Goal: Information Seeking & Learning: Check status

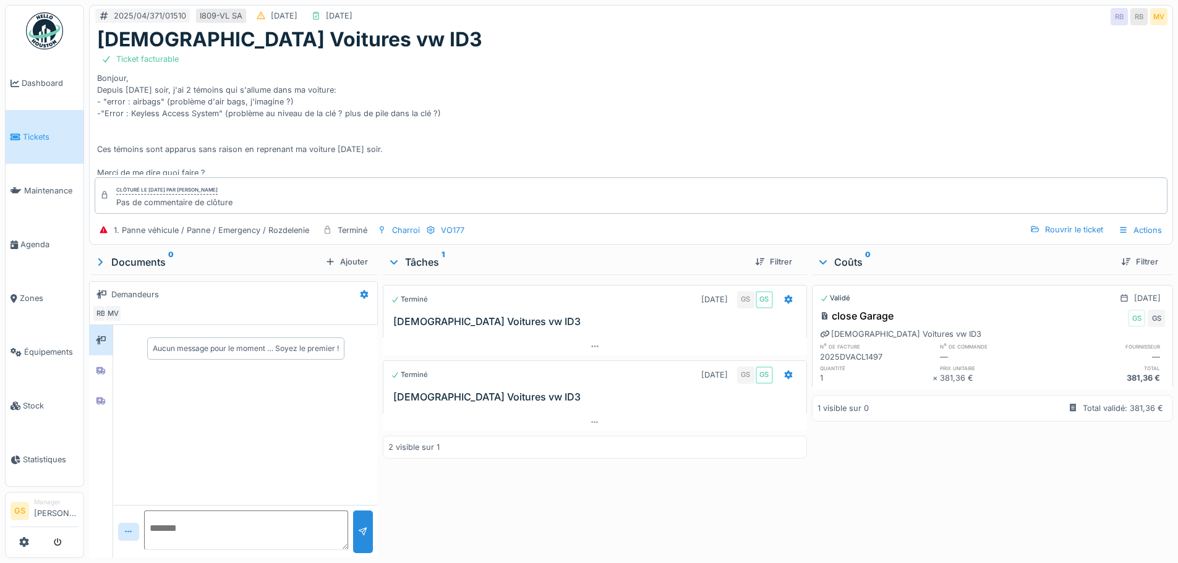
scroll to position [9, 0]
click at [20, 142] on link "Tickets" at bounding box center [45, 137] width 78 height 54
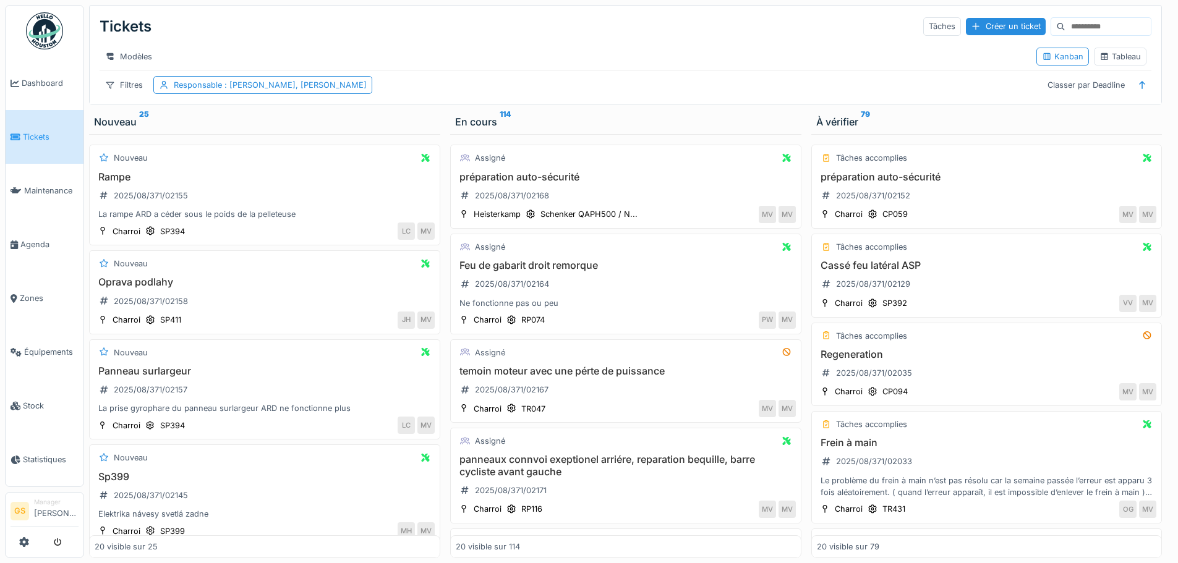
click at [32, 131] on span "Tickets" at bounding box center [51, 137] width 56 height 12
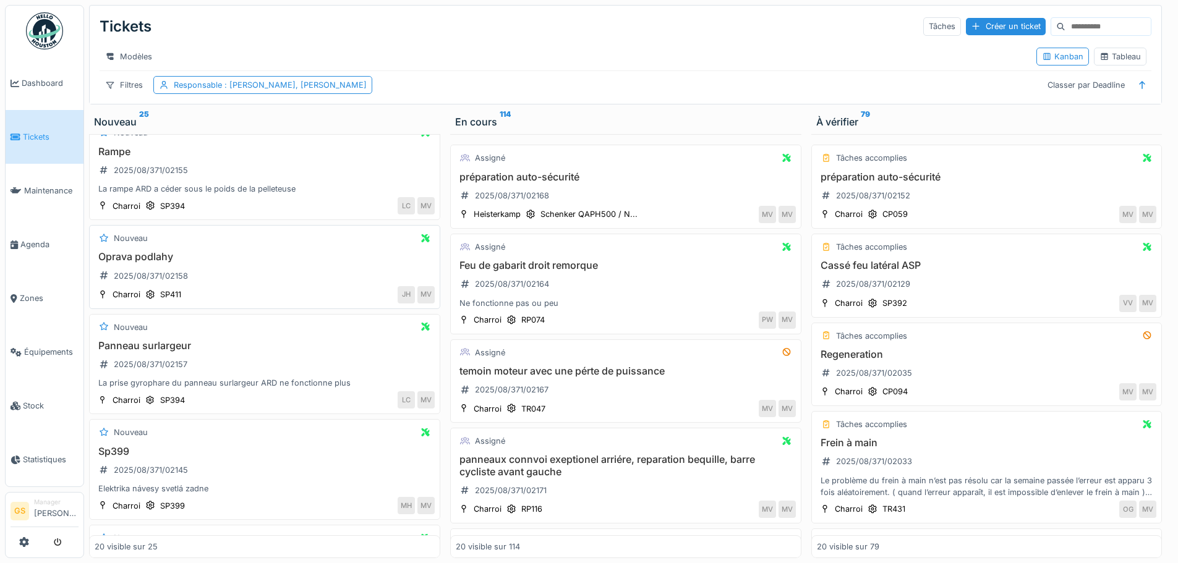
scroll to position [62, 0]
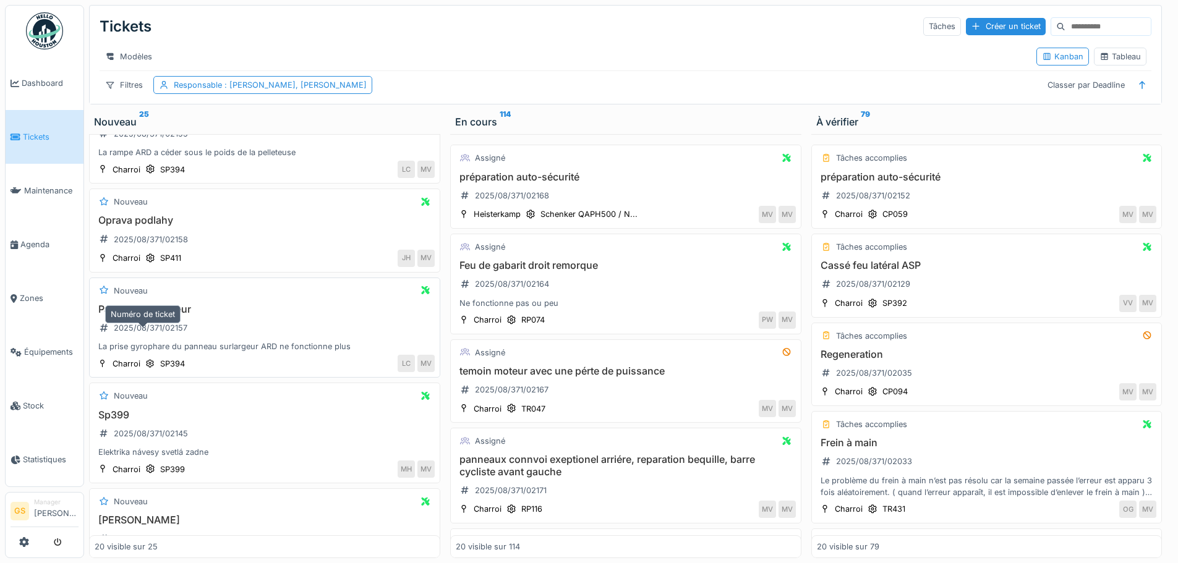
click at [173, 331] on div "2025/08/371/02157" at bounding box center [151, 328] width 74 height 12
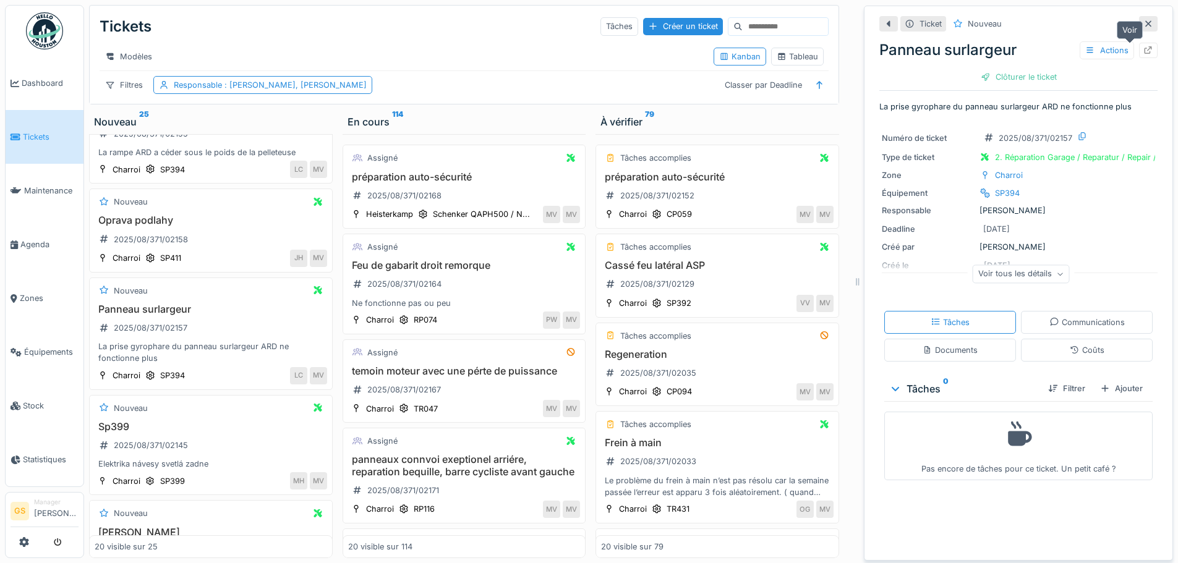
click at [1143, 49] on icon at bounding box center [1148, 50] width 10 height 8
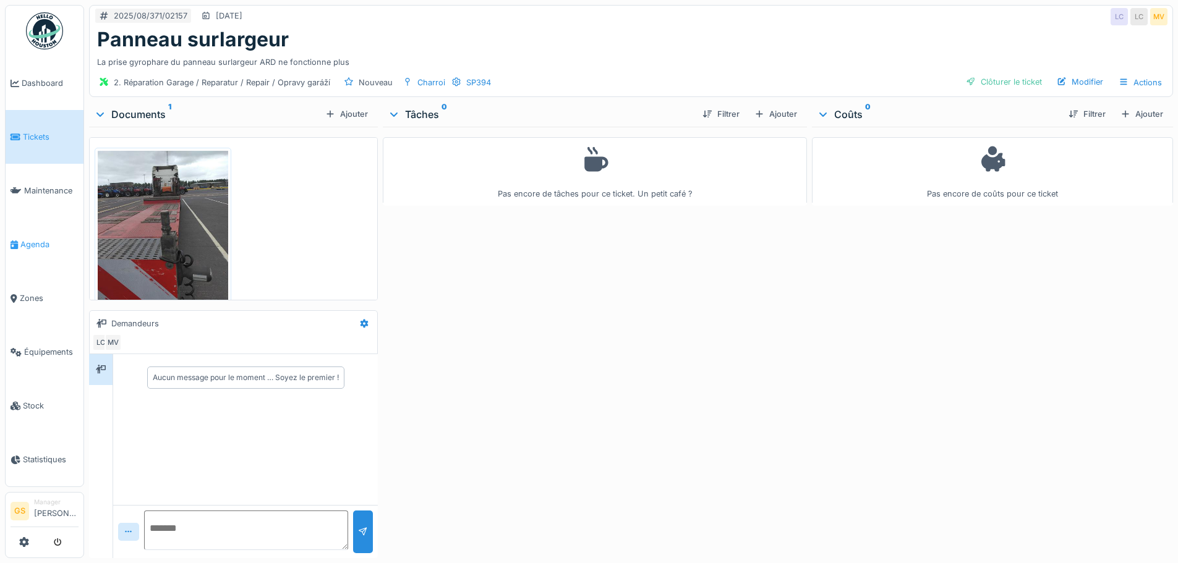
click at [39, 241] on span "Agenda" at bounding box center [49, 245] width 58 height 12
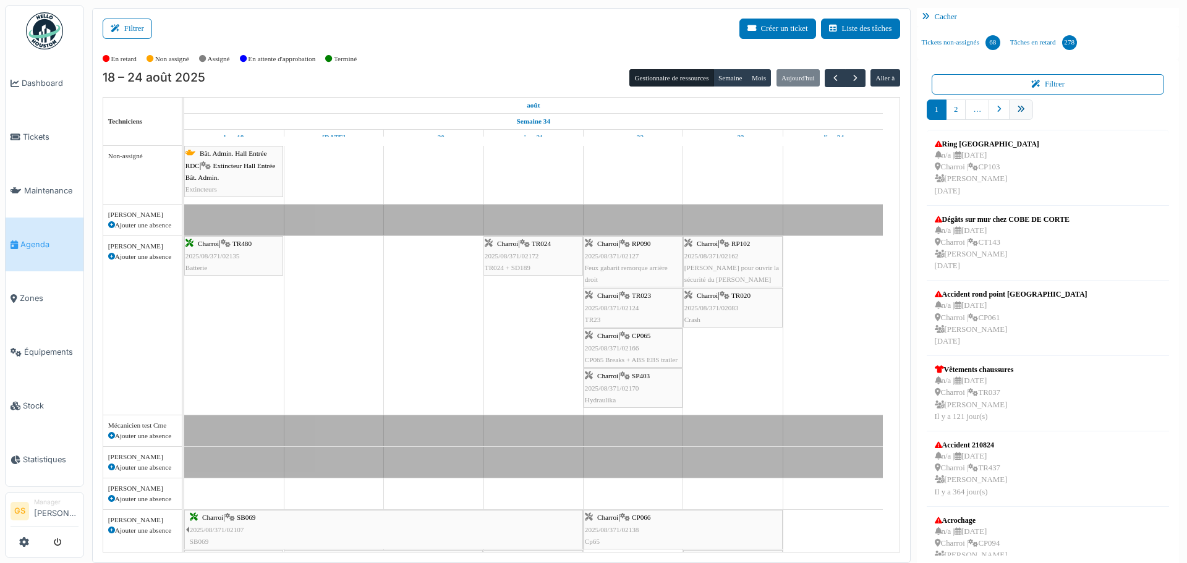
click at [1017, 110] on icon "pager" at bounding box center [1021, 110] width 8 height 8
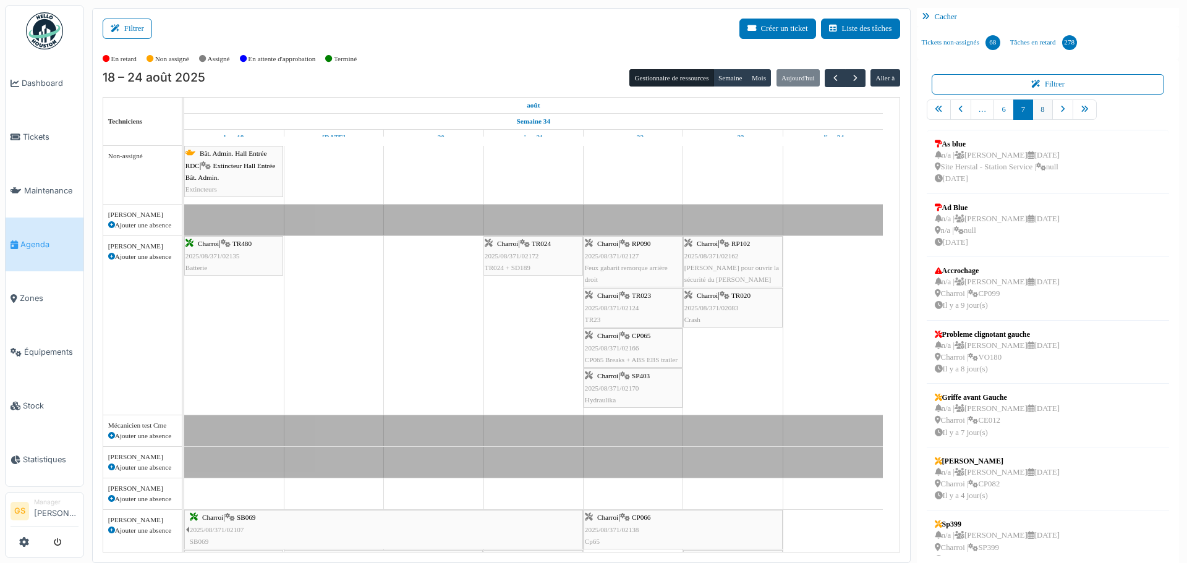
click at [1033, 109] on link "8" at bounding box center [1043, 110] width 20 height 20
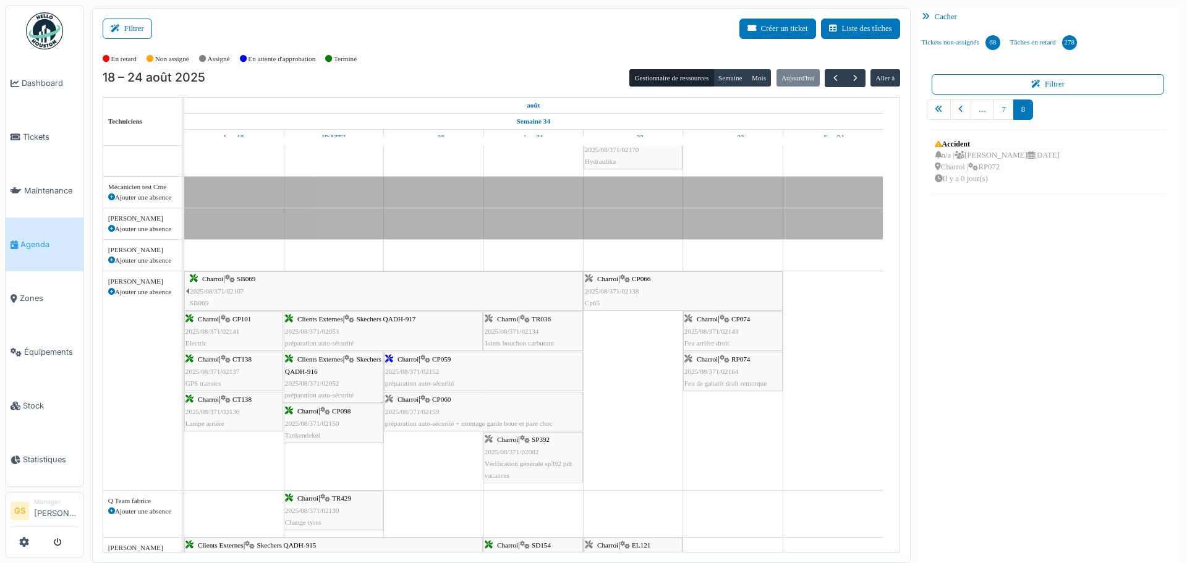
scroll to position [247, 0]
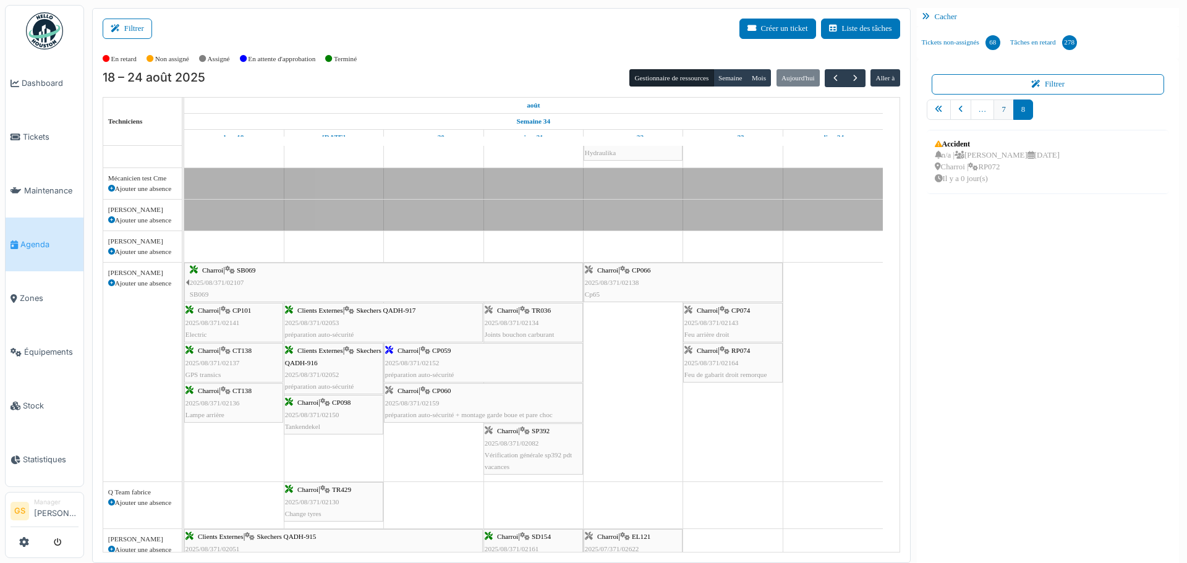
click at [999, 106] on link "7" at bounding box center [1004, 110] width 20 height 20
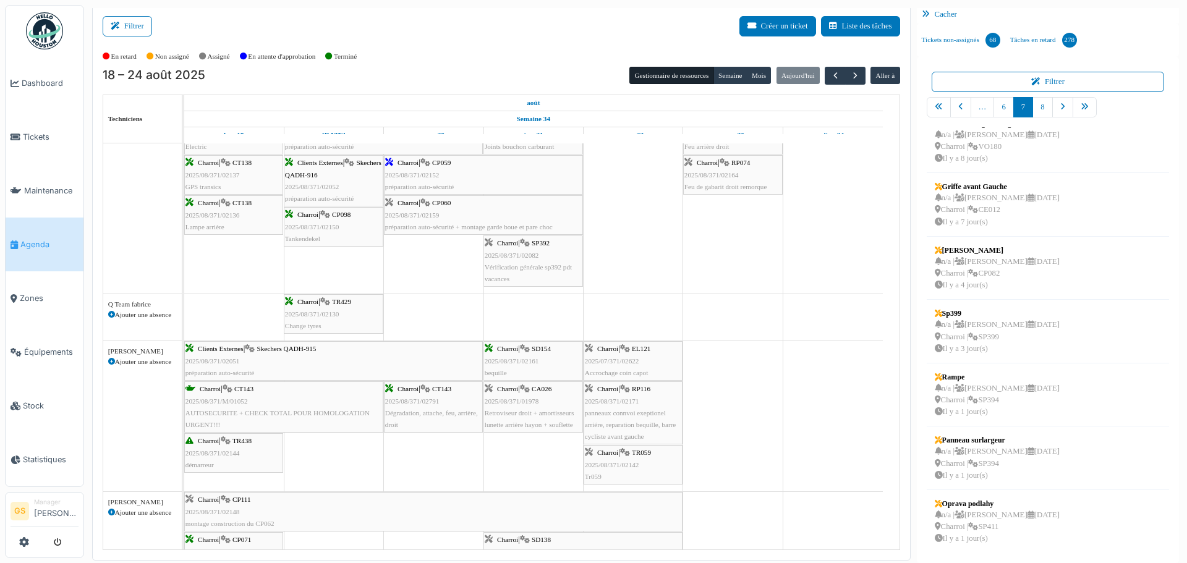
scroll to position [0, 0]
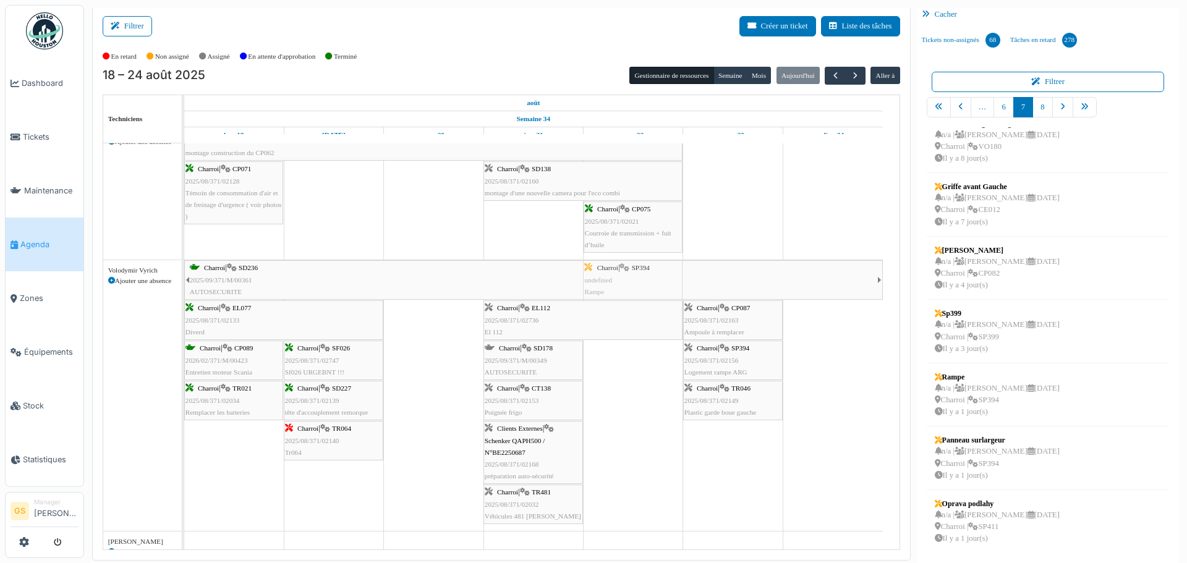
drag, startPoint x: 955, startPoint y: 396, endPoint x: 634, endPoint y: 372, distance: 321.2
click at [634, 372] on div "Filtrer Créer un ticket Liste des tâches Afficher les tâches non assignées *** …" at bounding box center [635, 283] width 1099 height 555
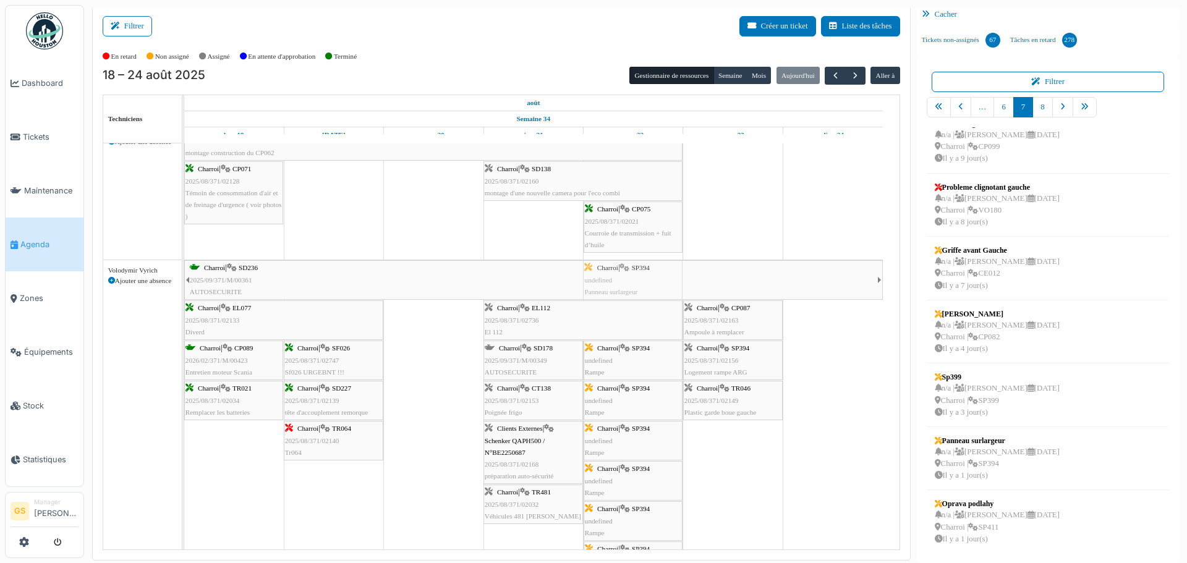
drag, startPoint x: 964, startPoint y: 448, endPoint x: 633, endPoint y: 407, distance: 334.0
click at [631, 407] on div "Filtrer Créer un ticket Liste des tâches Afficher les tâches non assignées *** …" at bounding box center [635, 283] width 1099 height 555
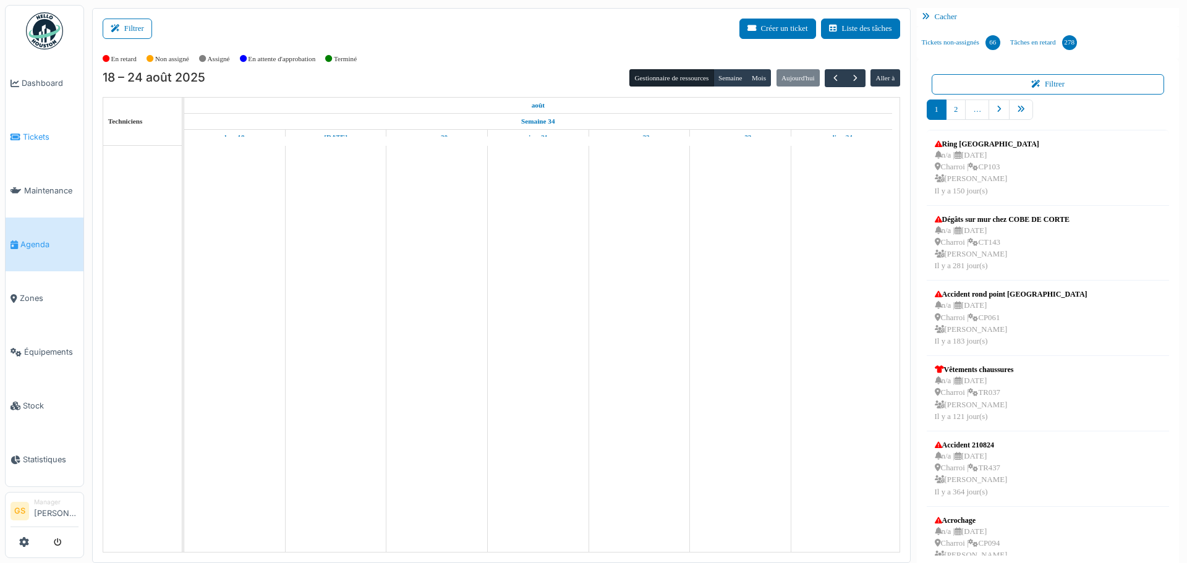
click at [19, 133] on icon at bounding box center [16, 137] width 10 height 9
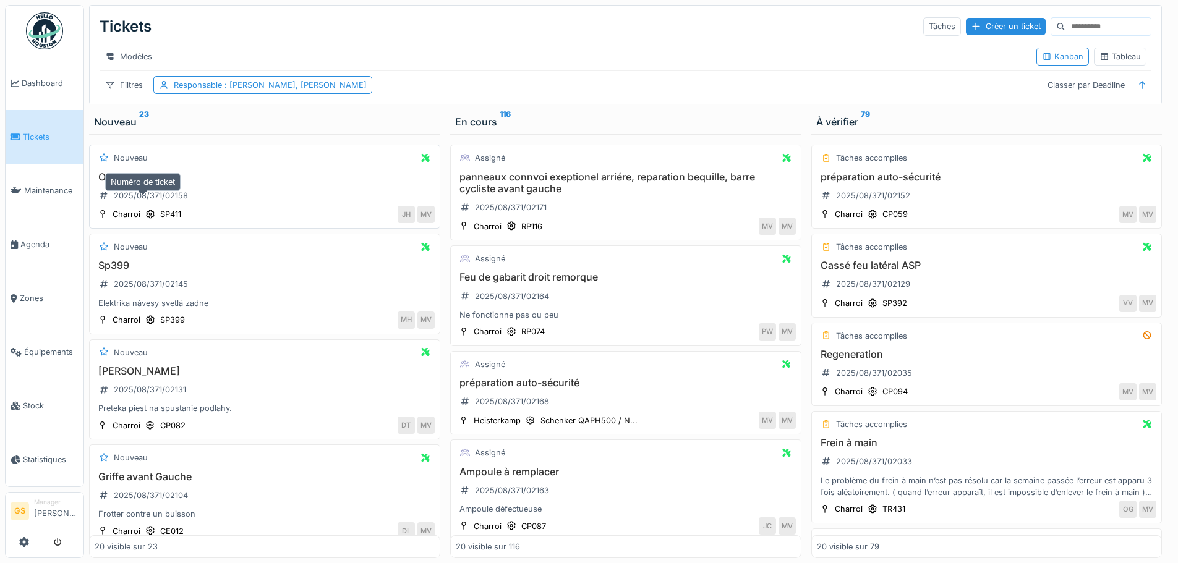
click at [114, 202] on div "2025/08/371/02158" at bounding box center [151, 196] width 74 height 12
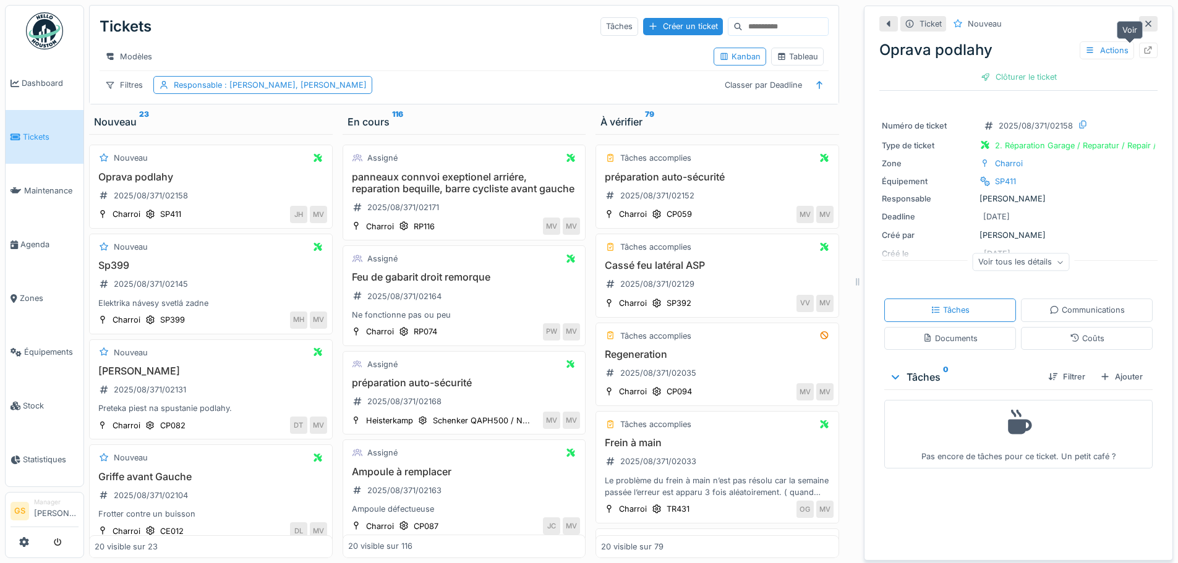
click at [1145, 48] on icon at bounding box center [1149, 50] width 8 height 8
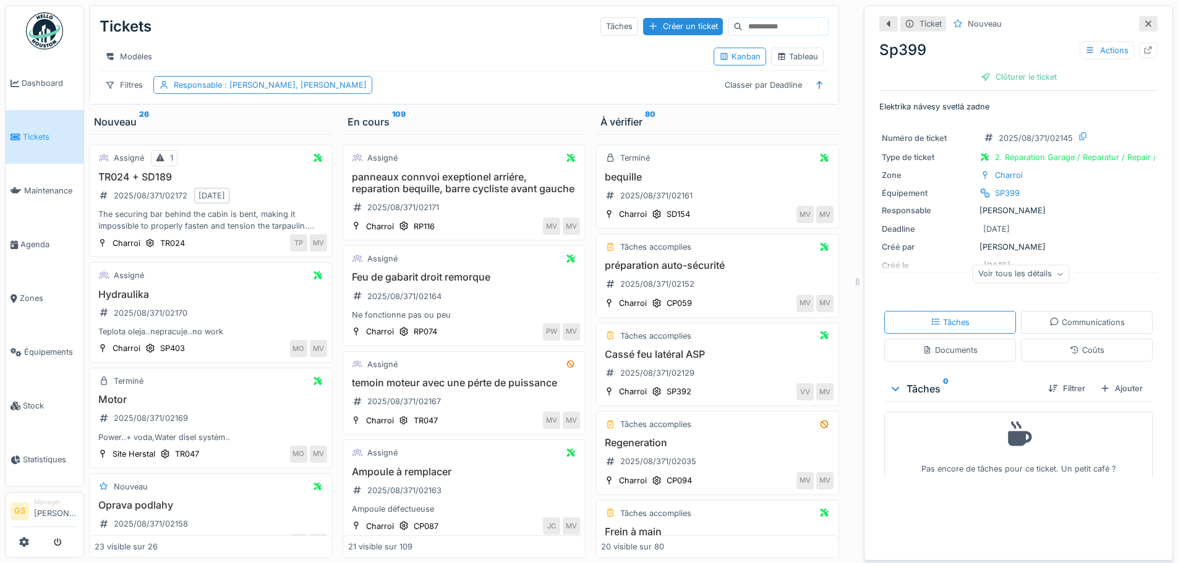
scroll to position [774, 0]
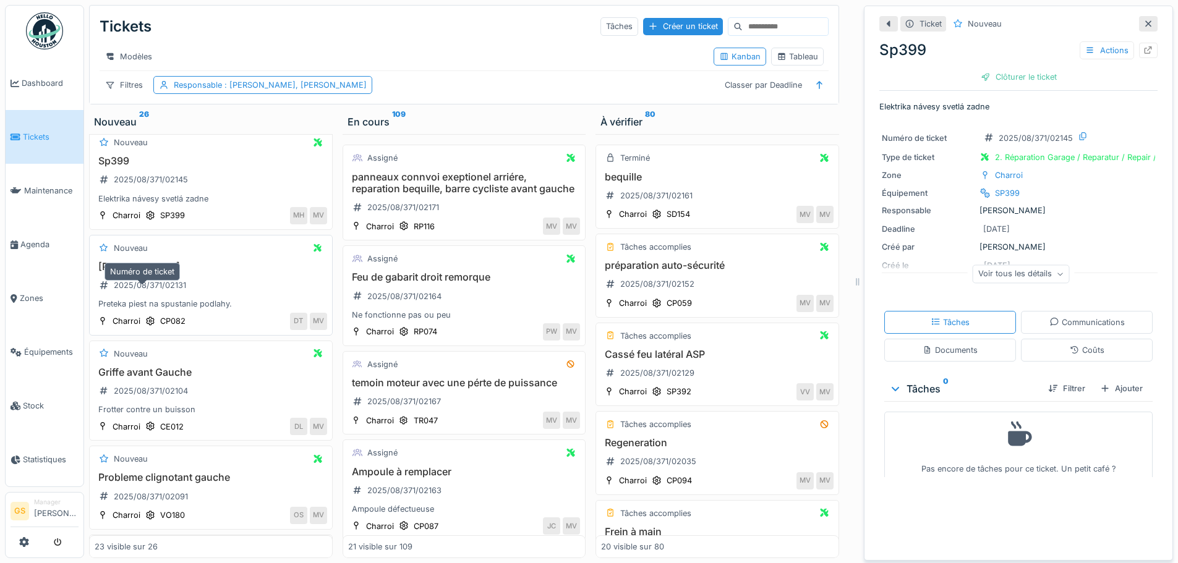
click at [168, 291] on div "2025/08/371/02131" at bounding box center [150, 285] width 72 height 12
click at [1143, 27] on icon at bounding box center [1148, 24] width 10 height 8
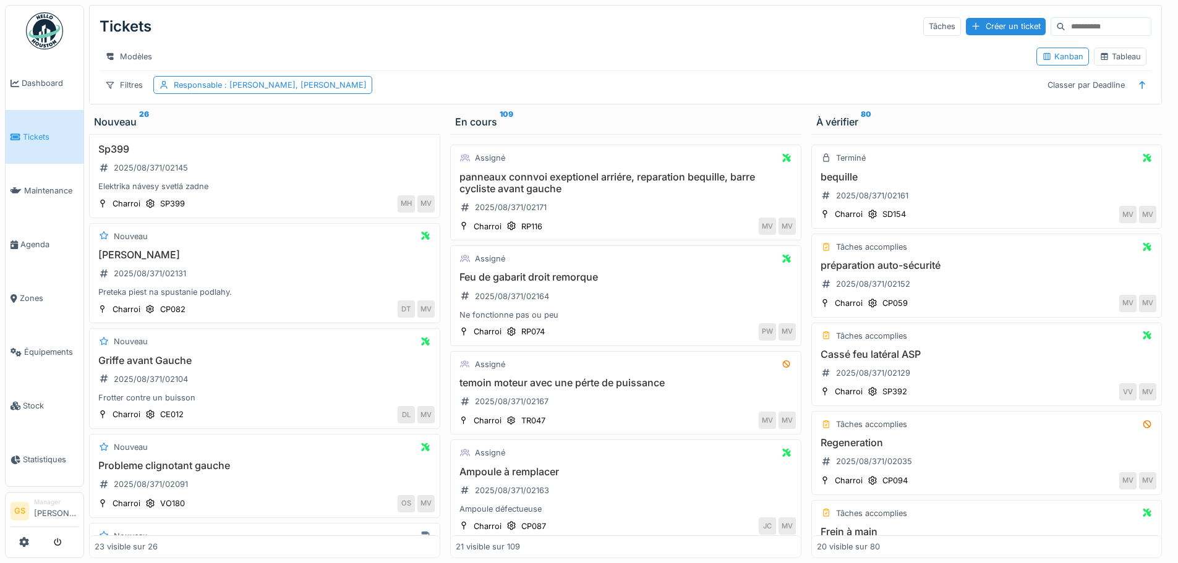
scroll to position [761, 0]
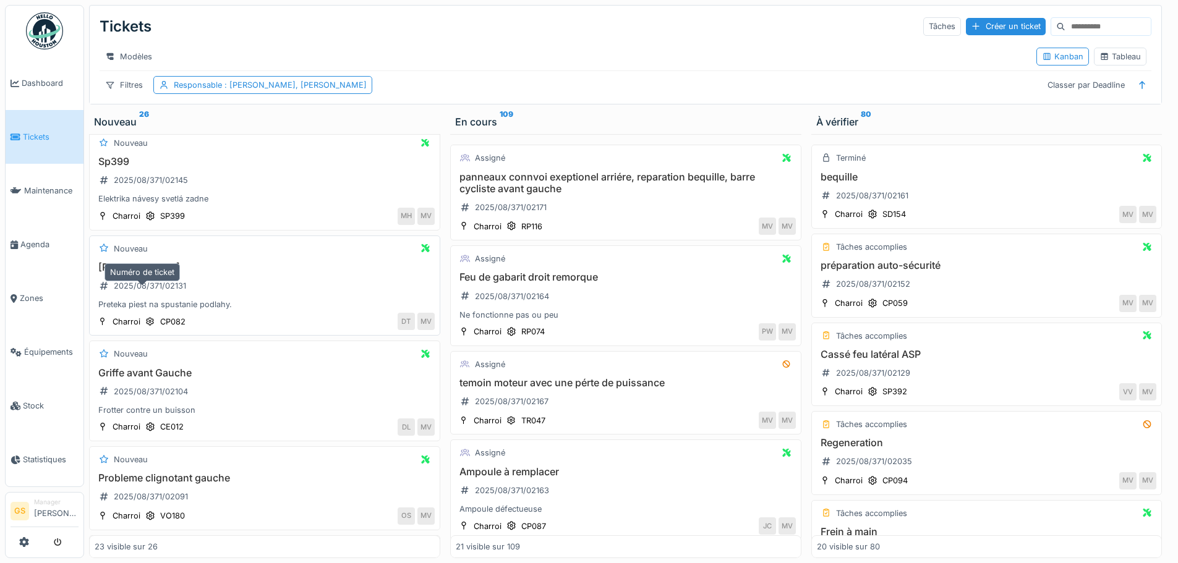
click at [163, 292] on div "2025/08/371/02131" at bounding box center [150, 286] width 72 height 12
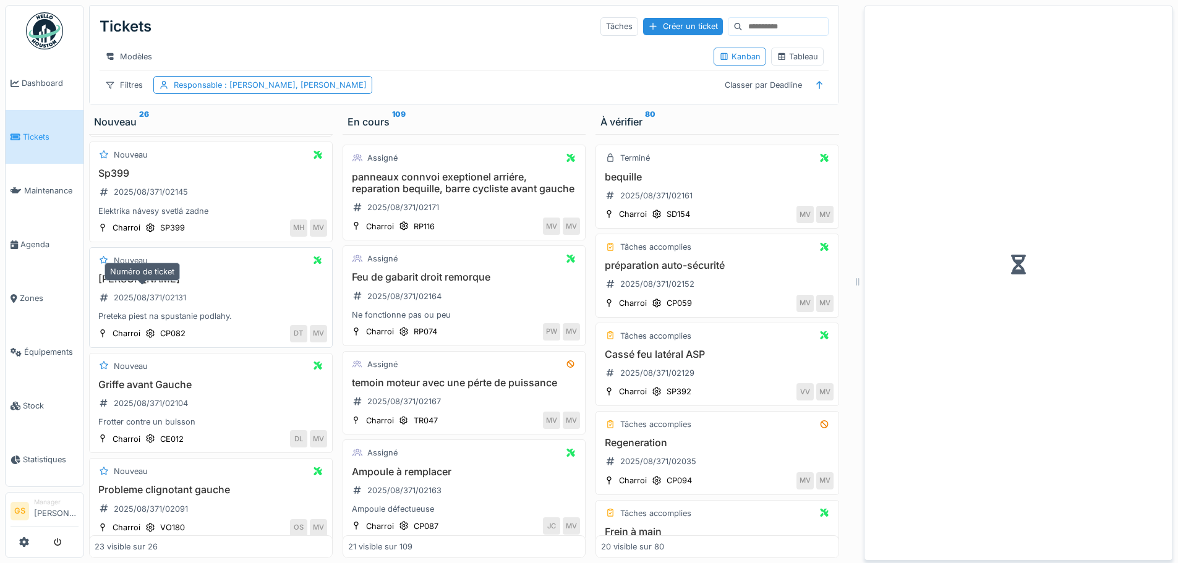
scroll to position [774, 0]
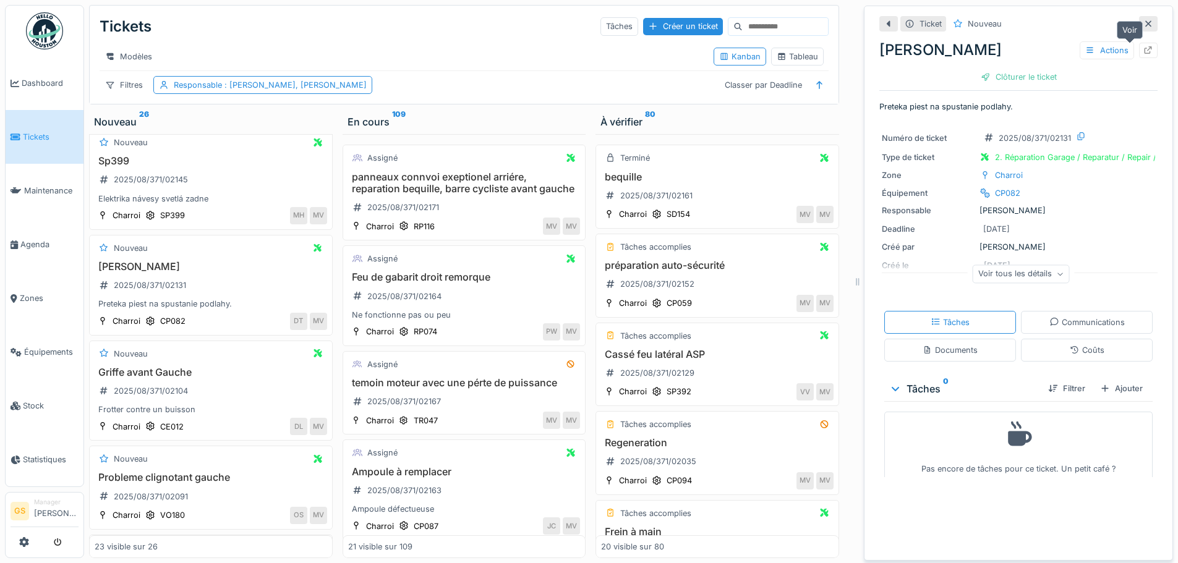
click at [1145, 48] on icon at bounding box center [1149, 50] width 8 height 8
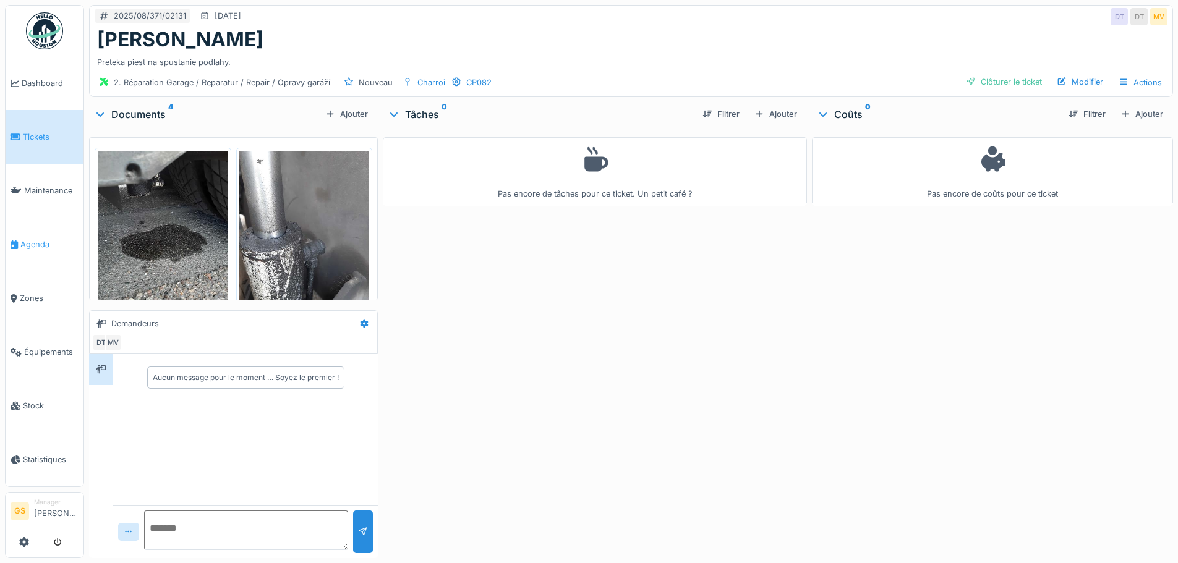
click at [37, 239] on span "Agenda" at bounding box center [49, 245] width 58 height 12
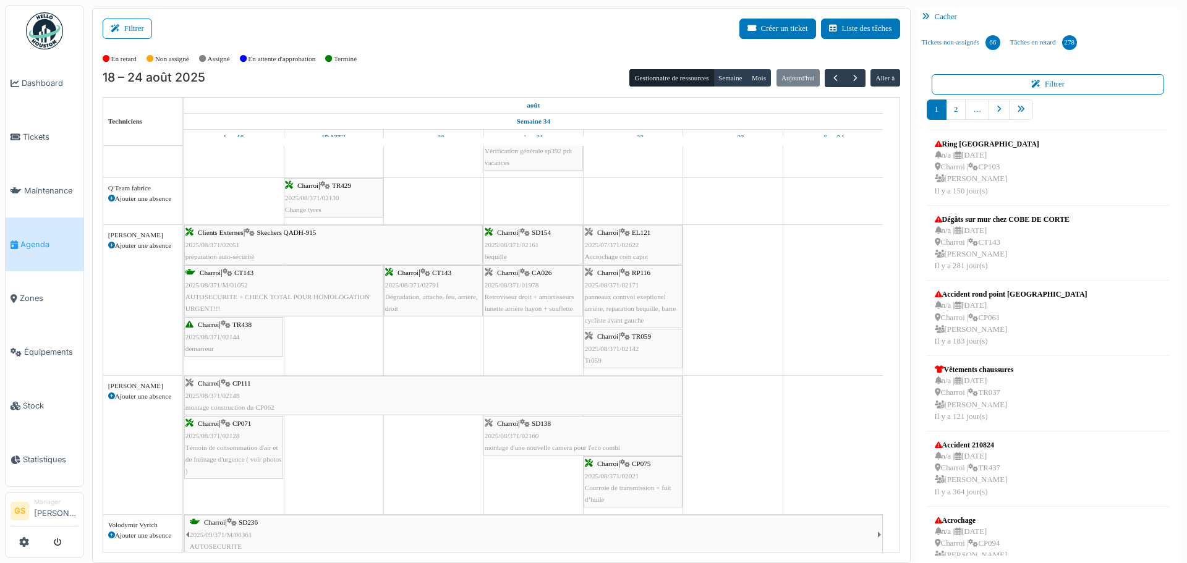
scroll to position [556, 0]
